Goal: Navigation & Orientation: Find specific page/section

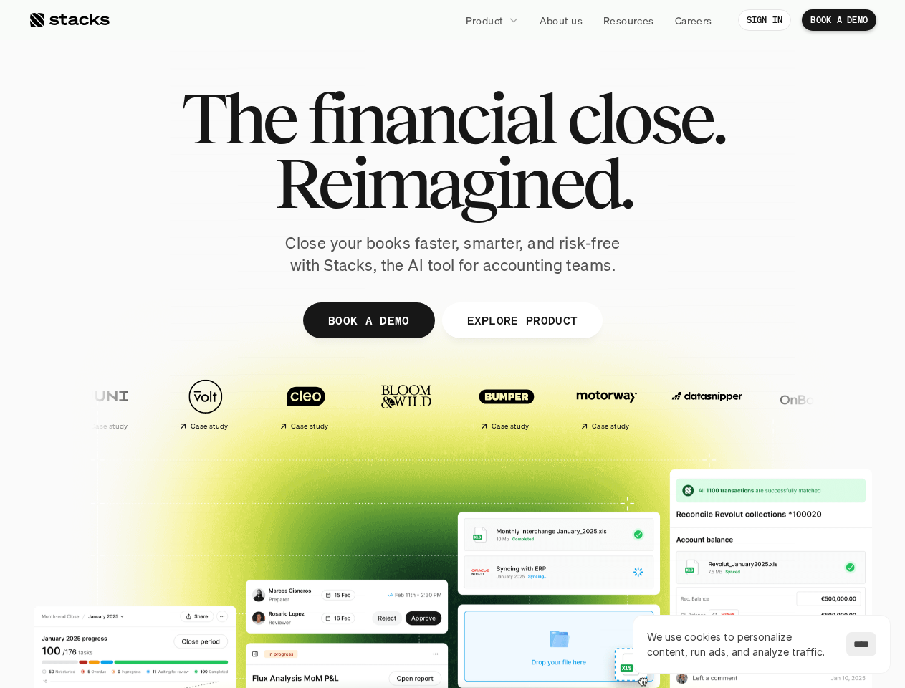
click at [452, 344] on div at bounding box center [453, 351] width 860 height 645
click at [492, 20] on p "Product" at bounding box center [485, 20] width 38 height 15
click at [766, 404] on img at bounding box center [808, 397] width 85 height 60
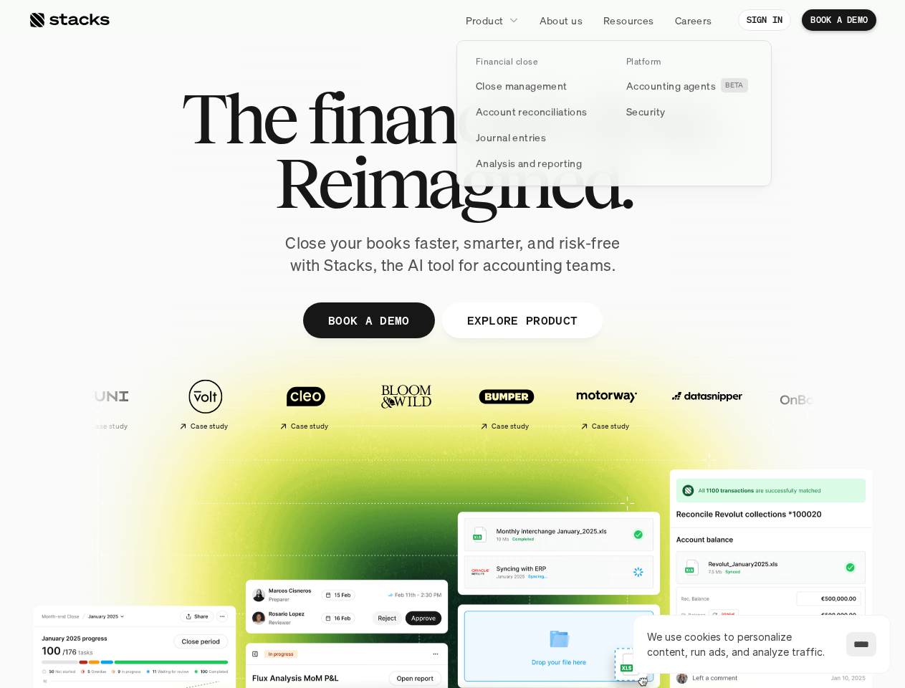
click at [866, 404] on img at bounding box center [908, 397] width 85 height 60
click at [513, 404] on div "Case study Case study Case study Case study Case study" at bounding box center [708, 403] width 1298 height 65
